Goal: Book appointment/travel/reservation

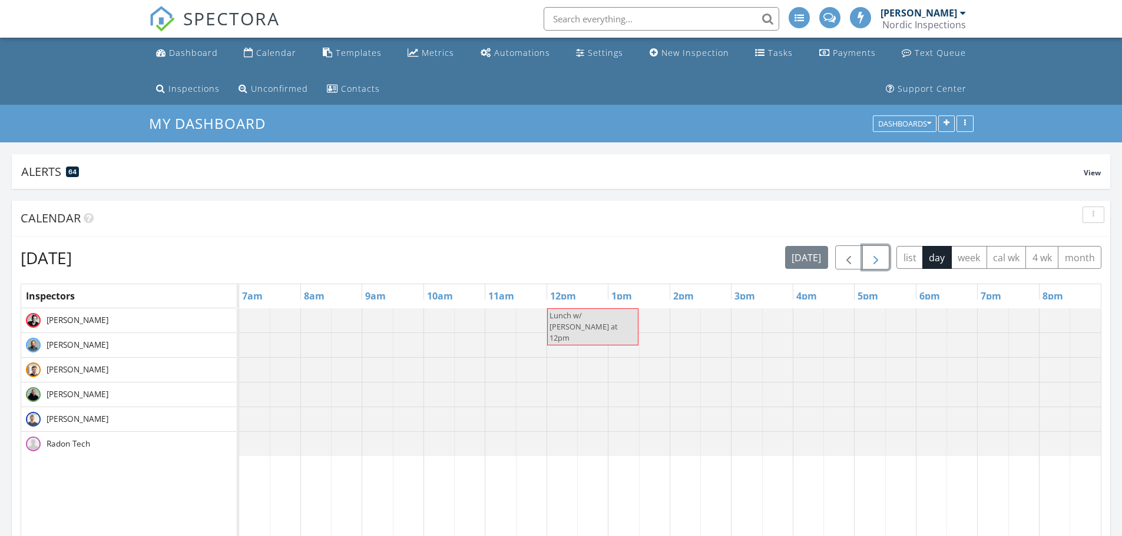
click at [876, 254] on span "button" at bounding box center [876, 258] width 14 height 14
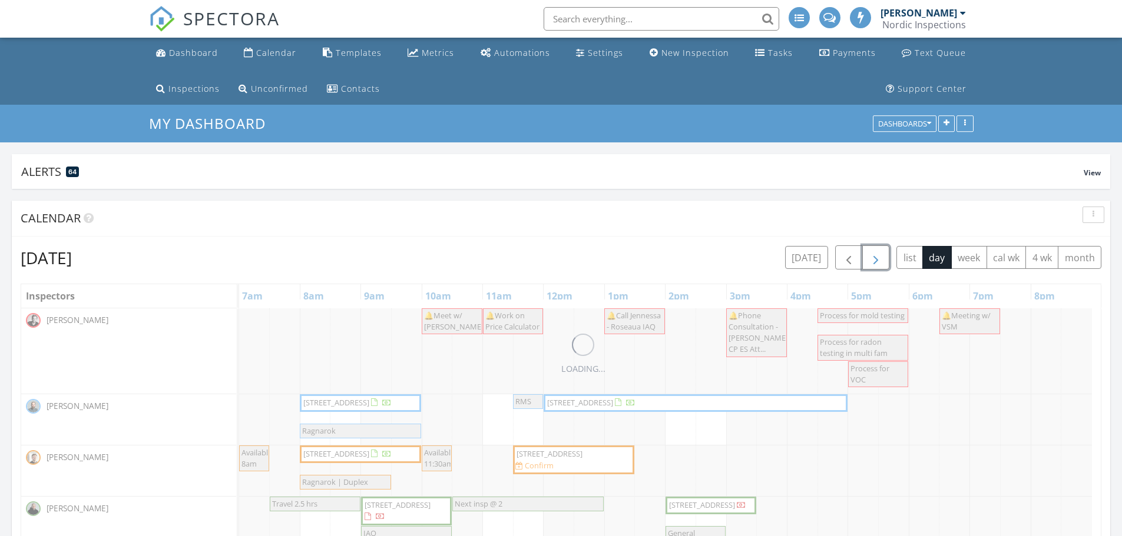
click at [876, 255] on span "button" at bounding box center [876, 258] width 14 height 14
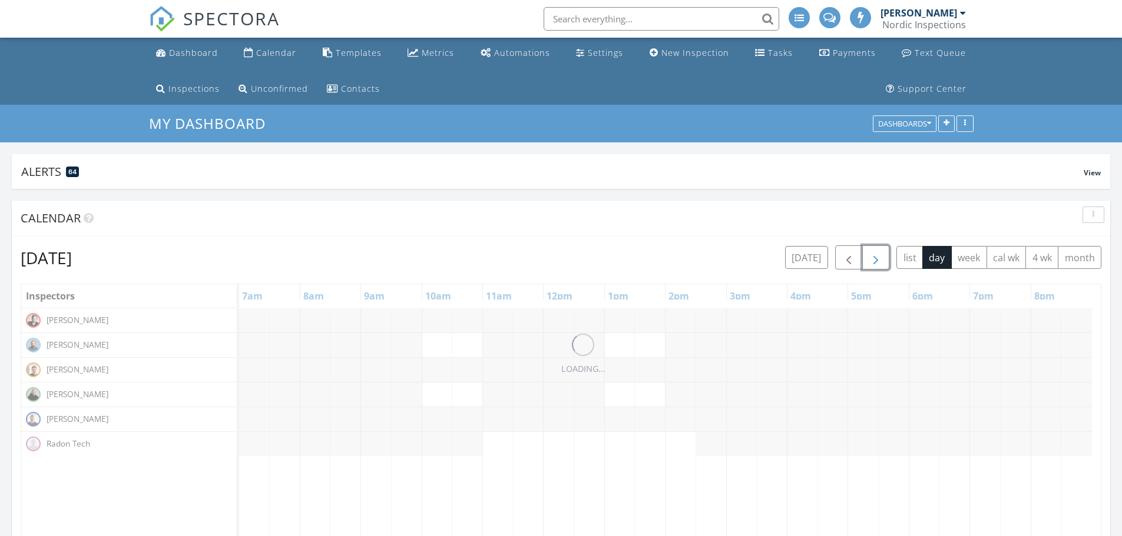
click at [876, 256] on span "button" at bounding box center [876, 258] width 14 height 14
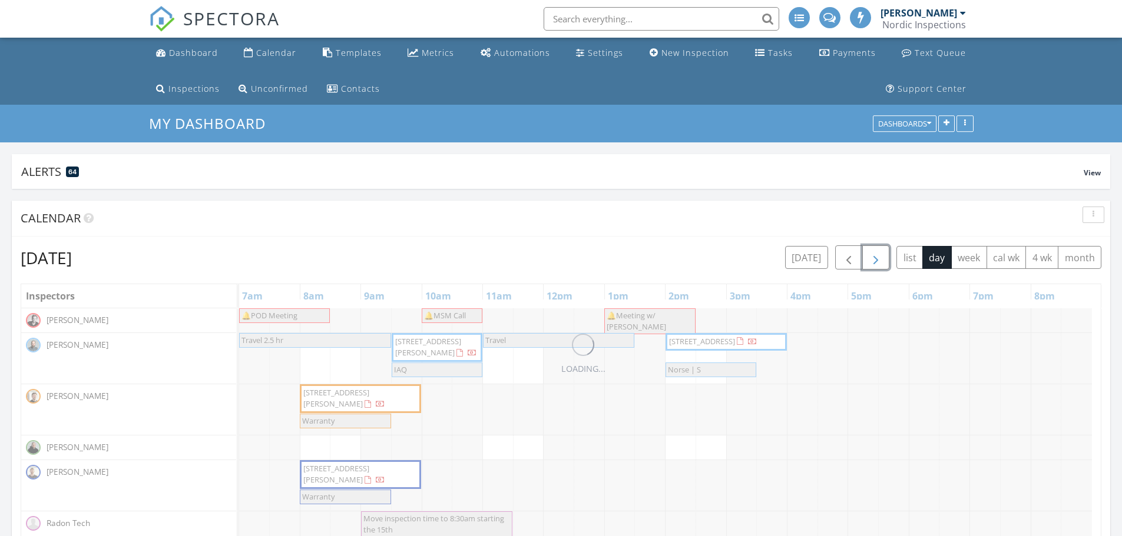
click at [876, 256] on span "button" at bounding box center [876, 258] width 14 height 14
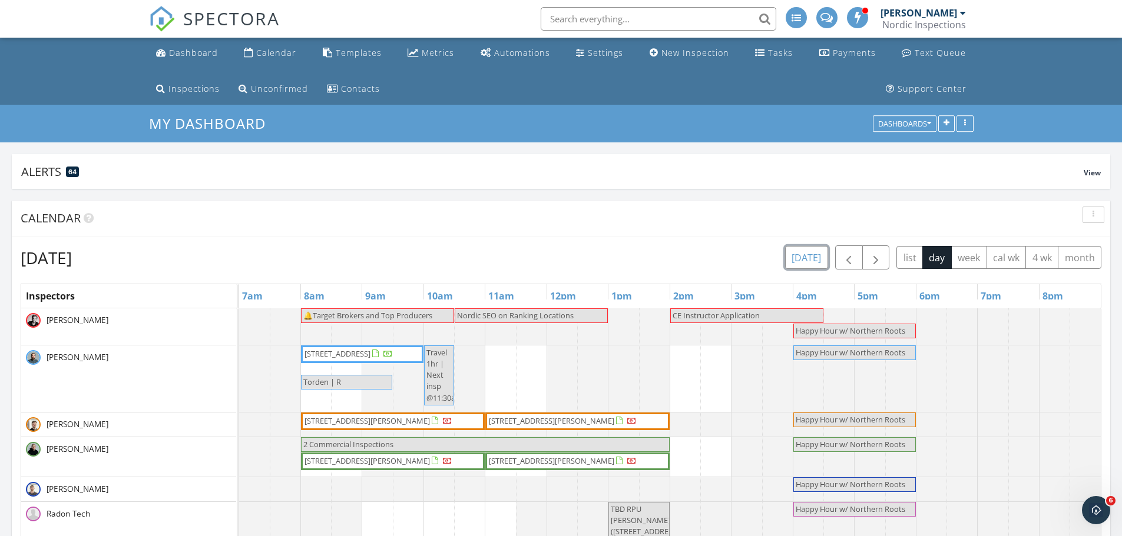
click at [807, 253] on button "[DATE]" at bounding box center [806, 257] width 43 height 23
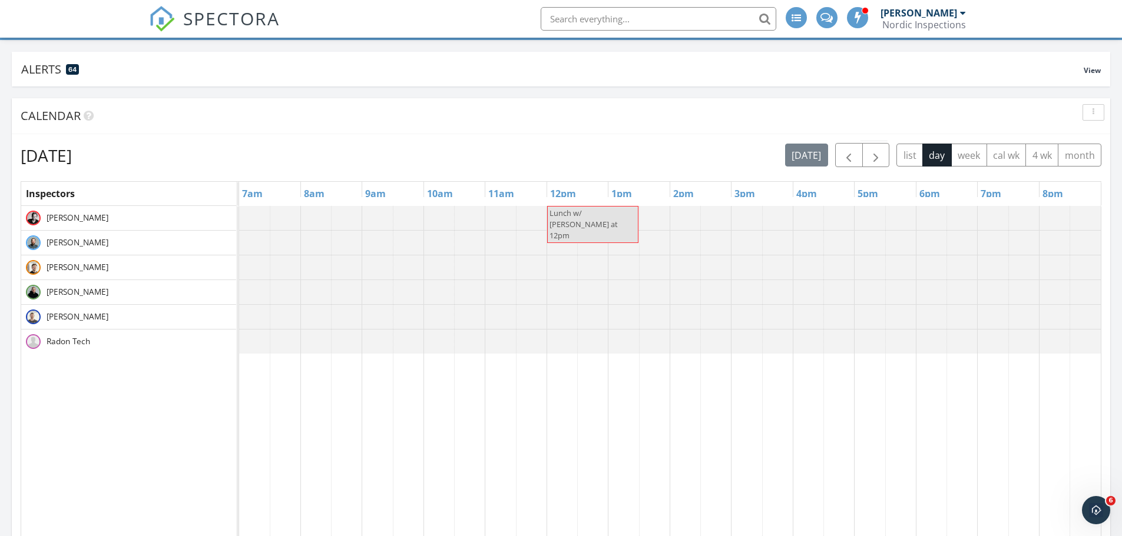
scroll to position [118, 0]
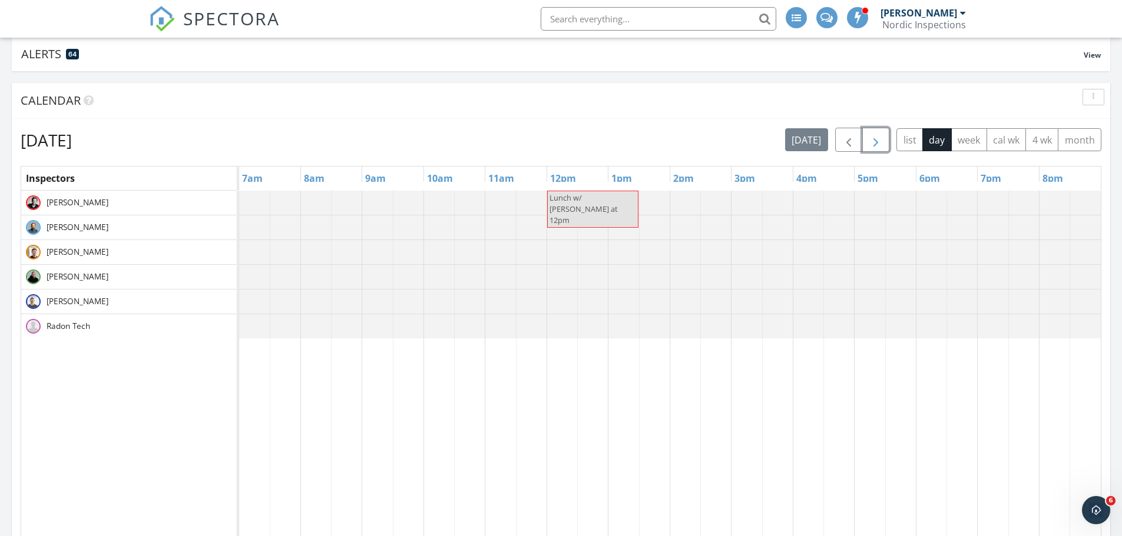
click at [877, 143] on span "button" at bounding box center [876, 140] width 14 height 14
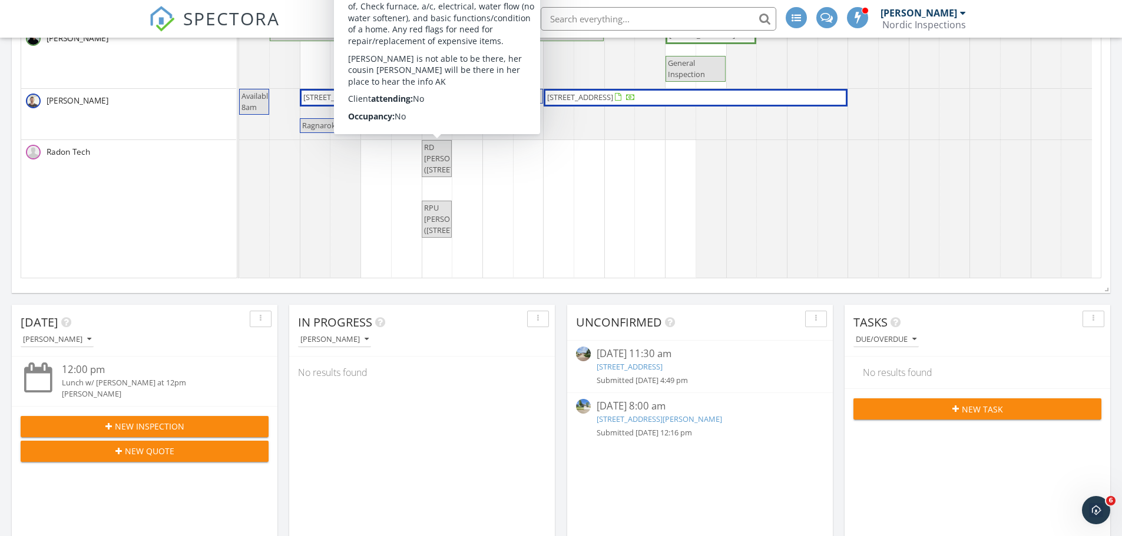
scroll to position [0, 0]
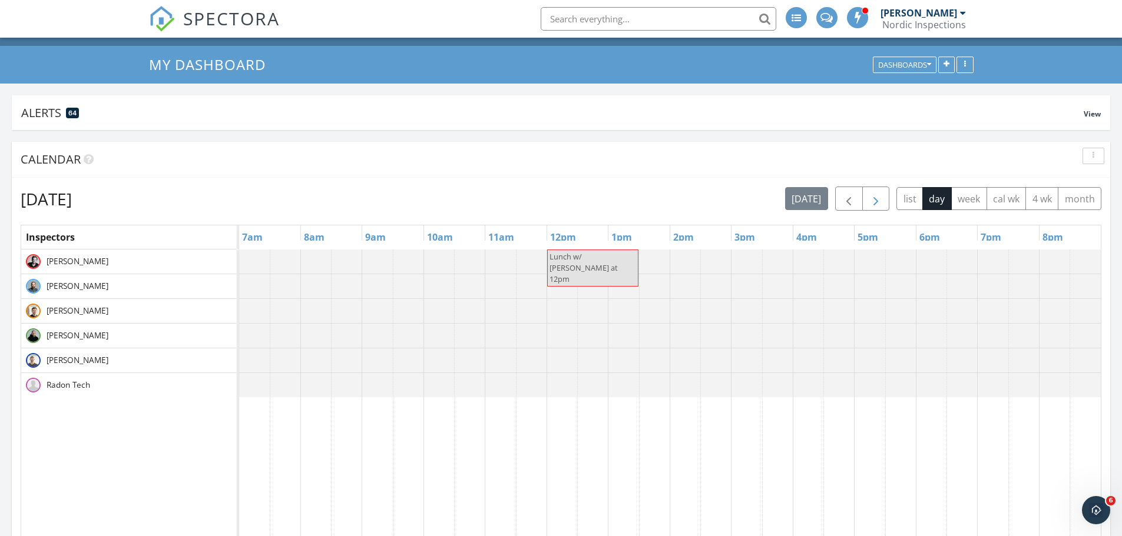
scroll to position [118, 0]
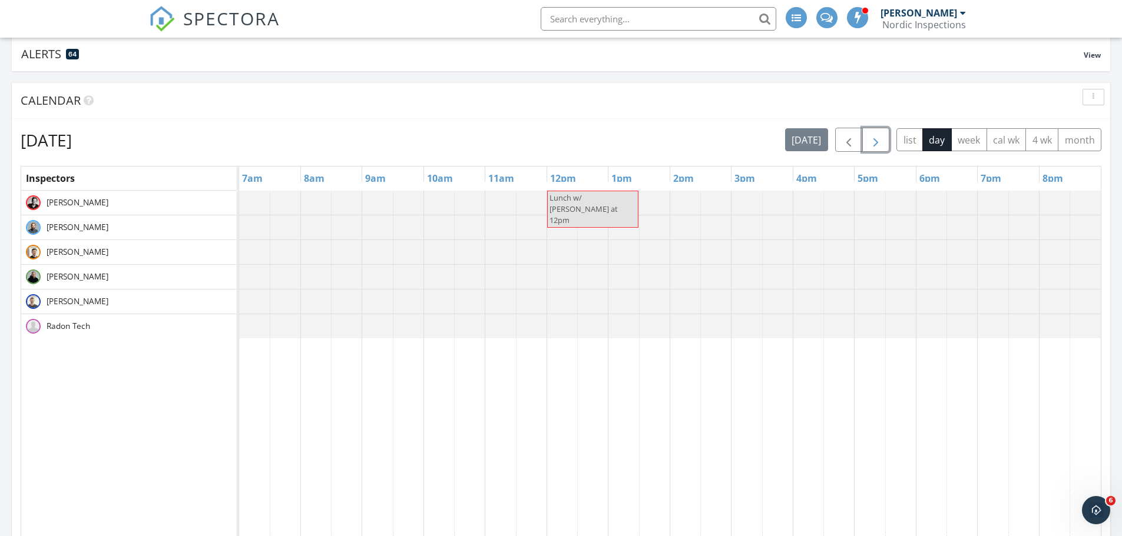
click at [881, 144] on span "button" at bounding box center [876, 140] width 14 height 14
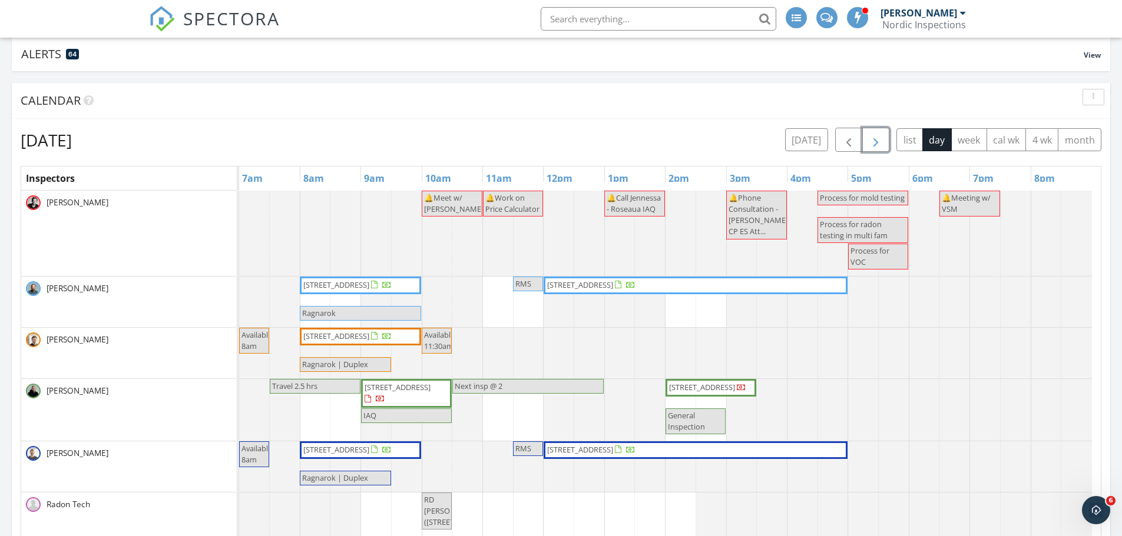
click at [881, 144] on span "button" at bounding box center [876, 140] width 14 height 14
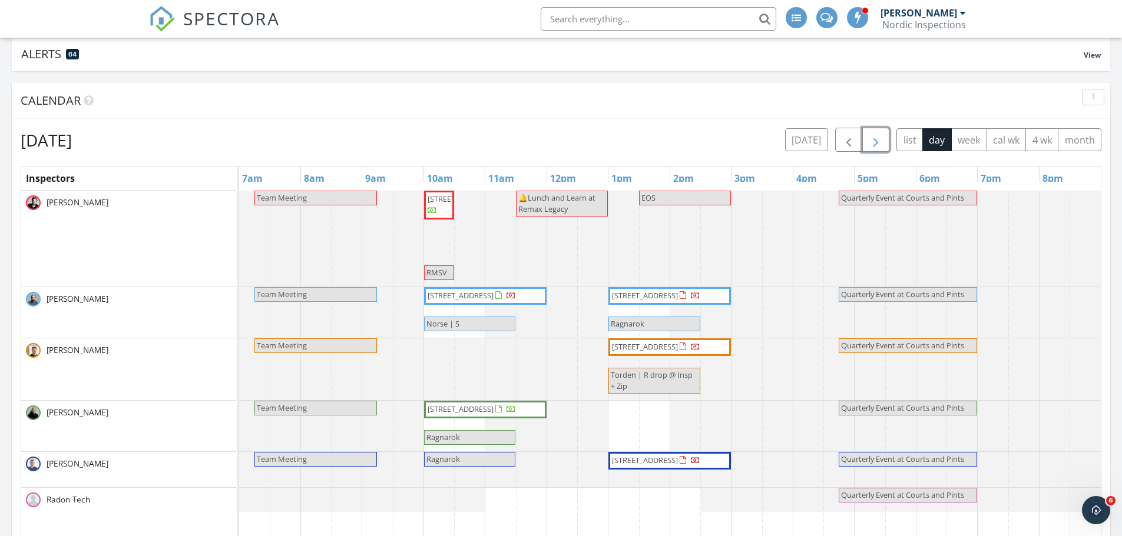
click at [881, 144] on span "button" at bounding box center [876, 140] width 14 height 14
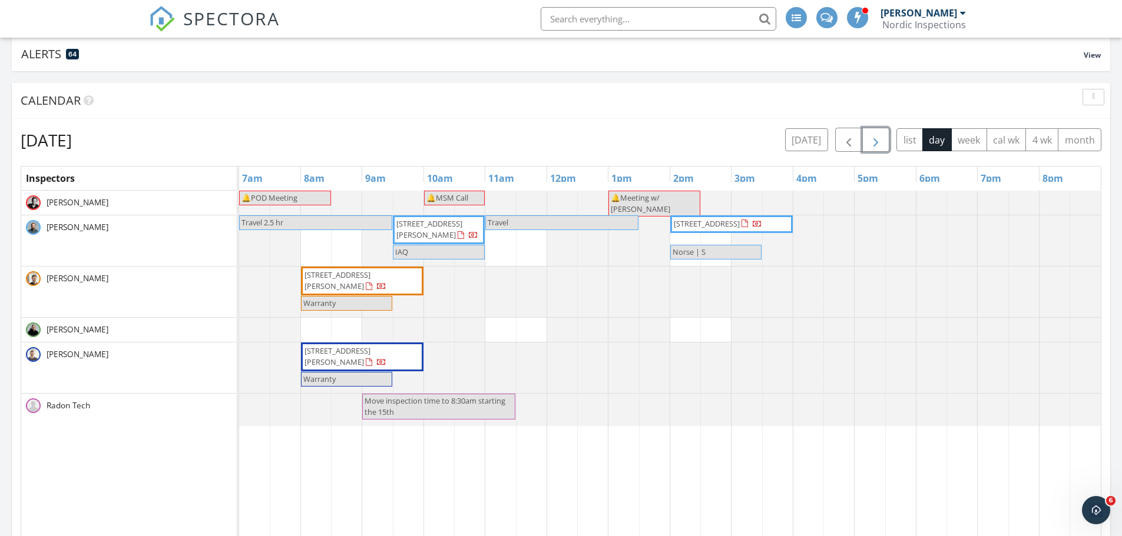
click at [881, 144] on span "button" at bounding box center [876, 140] width 14 height 14
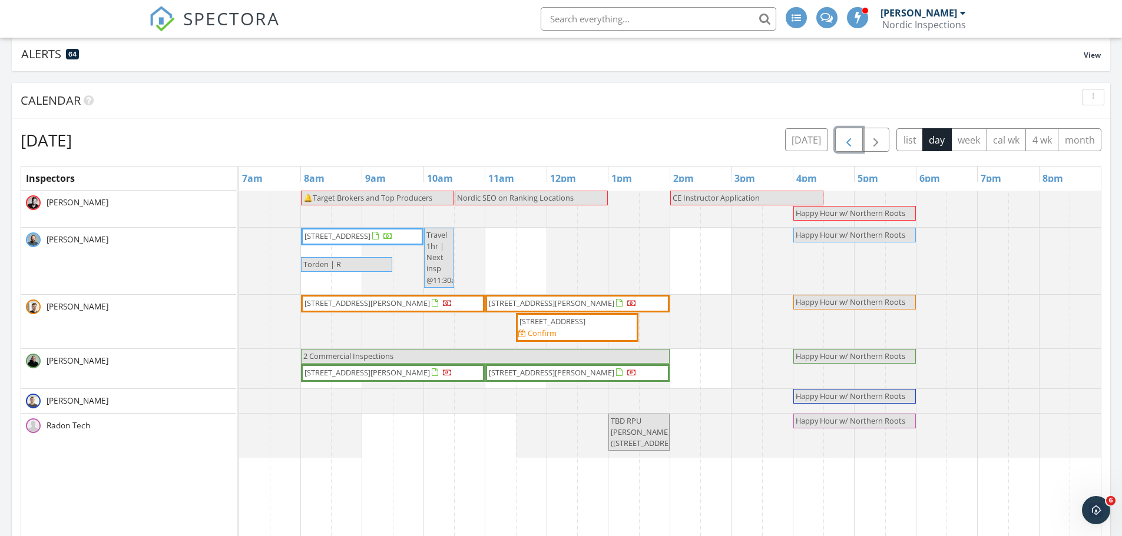
click at [848, 139] on span "button" at bounding box center [848, 140] width 14 height 14
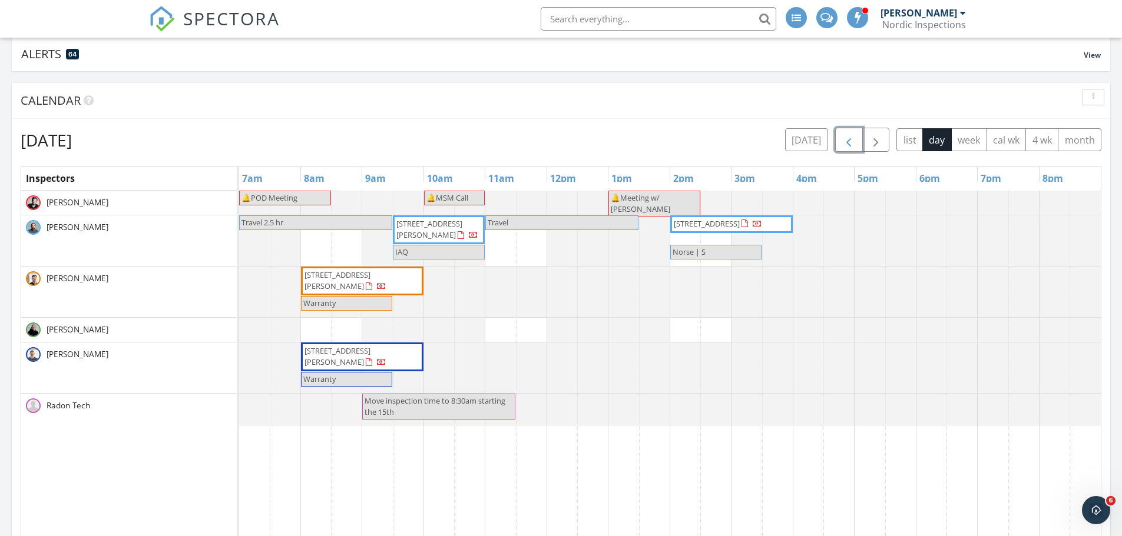
click at [841, 141] on span "button" at bounding box center [848, 140] width 14 height 14
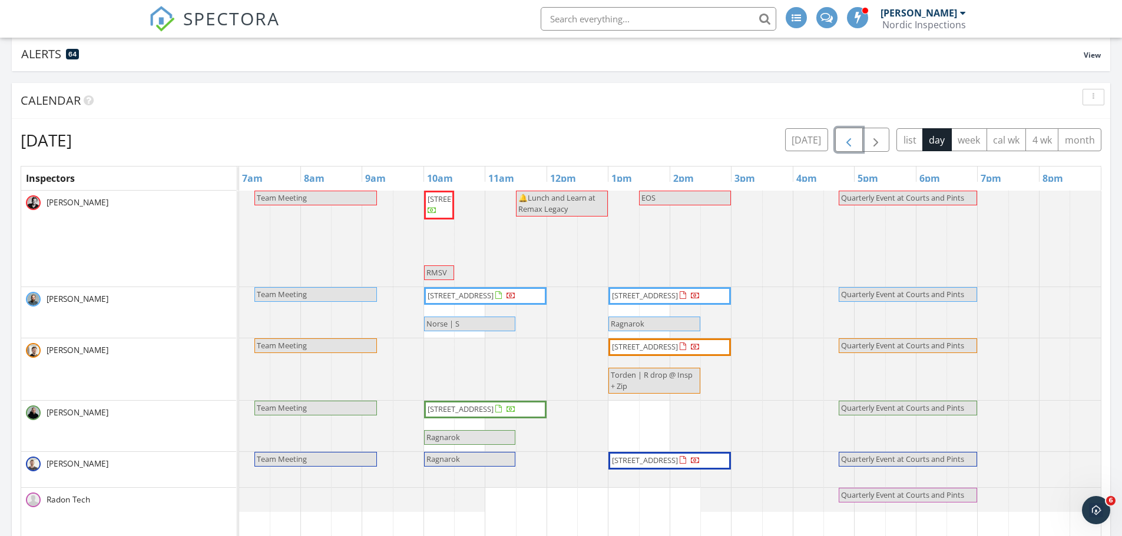
click at [839, 143] on button "button" at bounding box center [849, 140] width 28 height 24
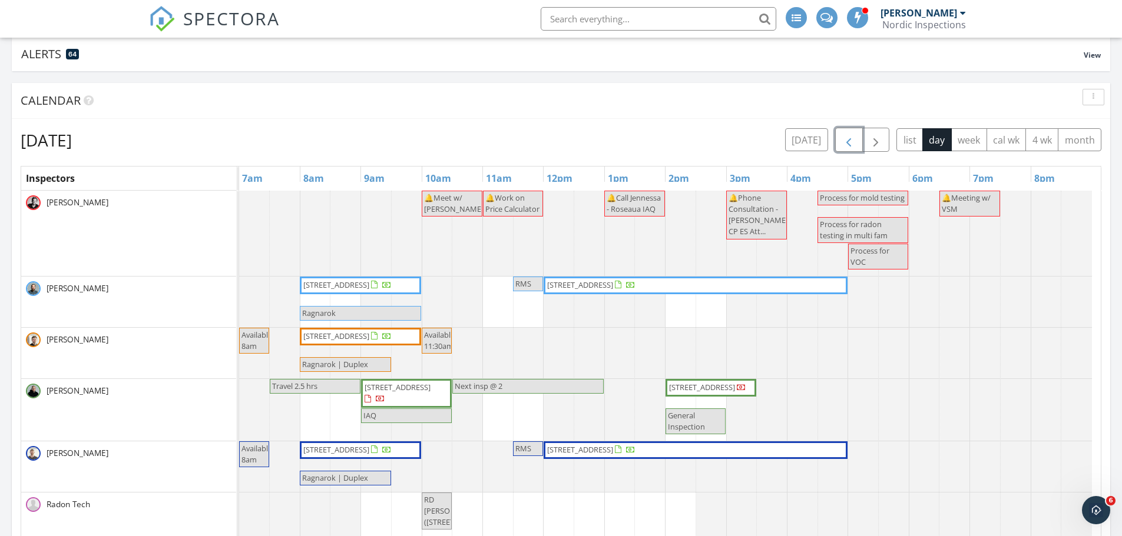
click at [239, 338] on div at bounding box center [239, 353] width 0 height 51
click at [510, 307] on link "Event" at bounding box center [526, 306] width 61 height 19
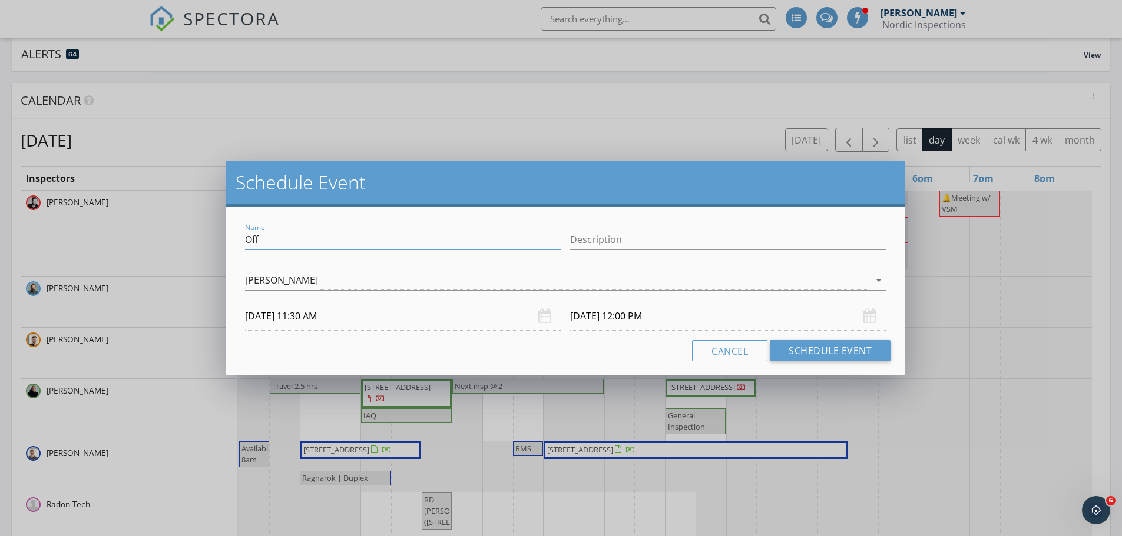
click at [272, 243] on input "Off" at bounding box center [403, 239] width 316 height 19
click at [272, 242] on input "Off" at bounding box center [403, 239] width 316 height 19
type input "RMSV LUCAS G"
click at [823, 354] on button "Schedule Event" at bounding box center [830, 350] width 121 height 21
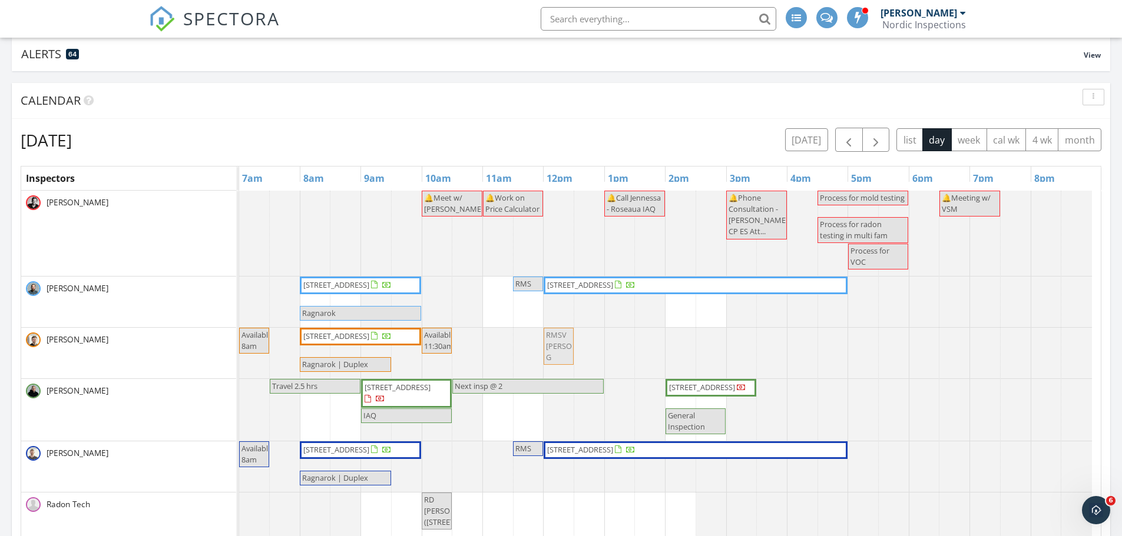
click at [239, 344] on div "Available 8am 803 10th Ave N, Fargo 58102 Available 11:30am RMSV LUCAS G Ragnar…" at bounding box center [239, 353] width 0 height 51
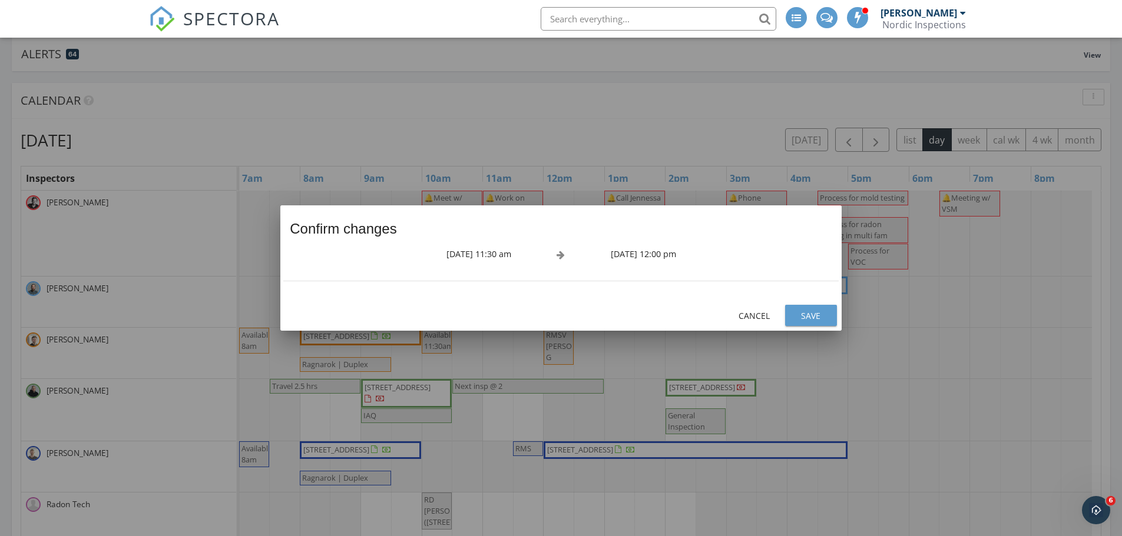
click at [812, 318] on div "Save" at bounding box center [810, 316] width 33 height 12
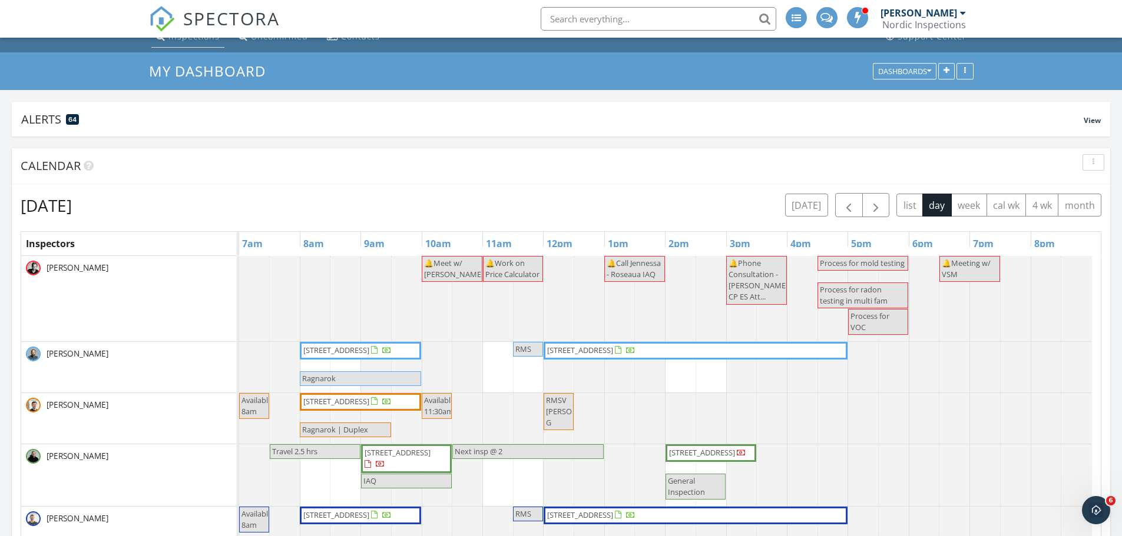
scroll to position [0, 0]
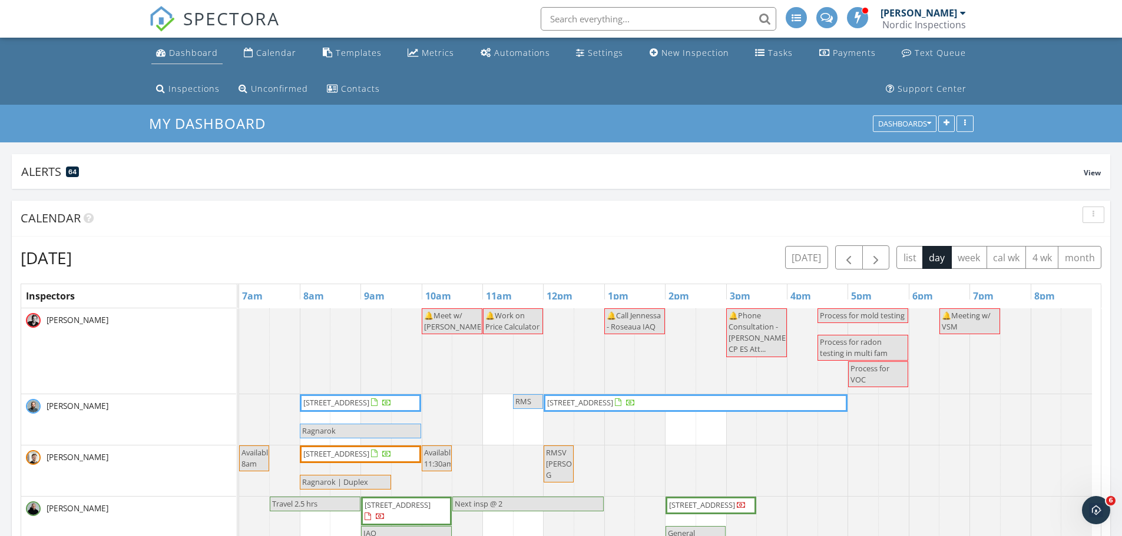
click at [175, 48] on div "Dashboard" at bounding box center [193, 52] width 49 height 11
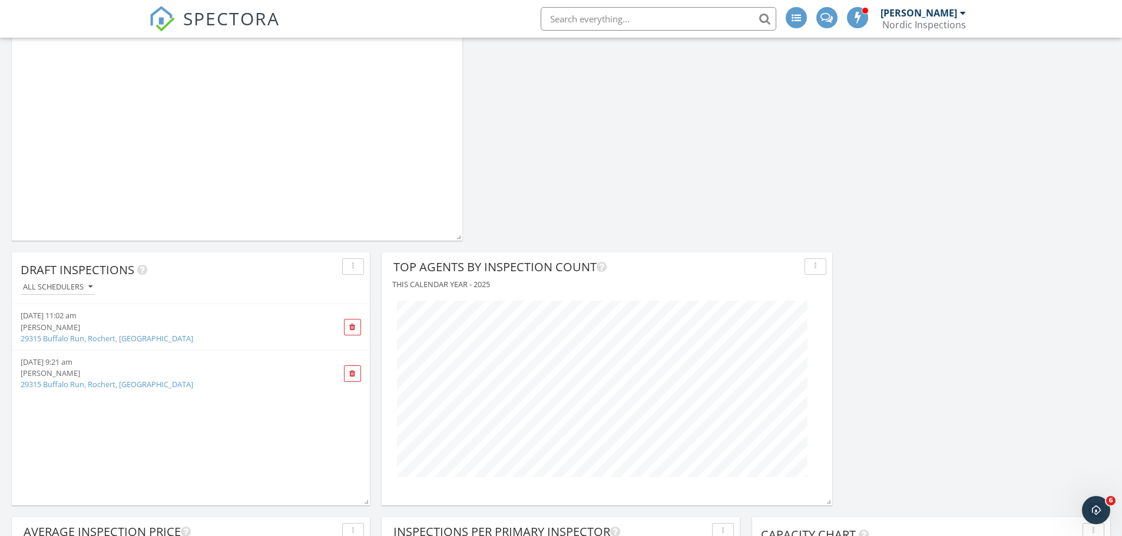
scroll to position [824, 0]
